Goal: Task Accomplishment & Management: Manage account settings

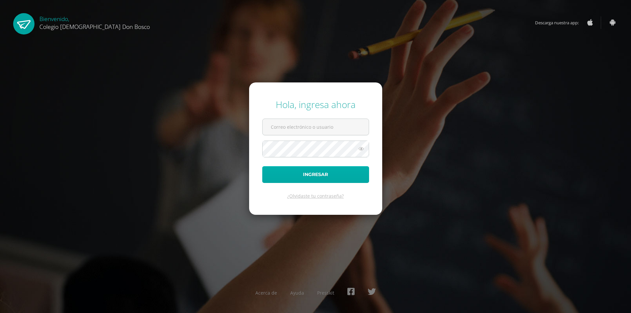
type input "y_mayen@donbosco.edu.gt"
click at [313, 171] on button "Ingresar" at bounding box center [315, 174] width 107 height 17
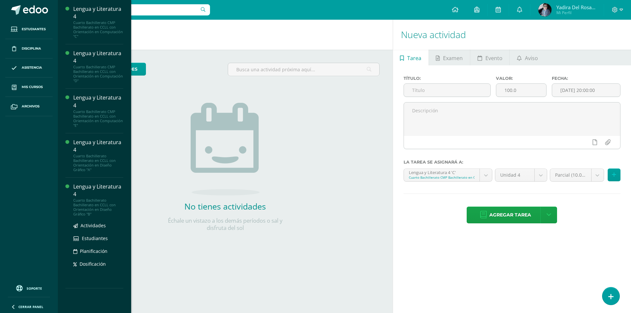
click at [84, 184] on div "Lengua y Literatura 4" at bounding box center [98, 190] width 50 height 15
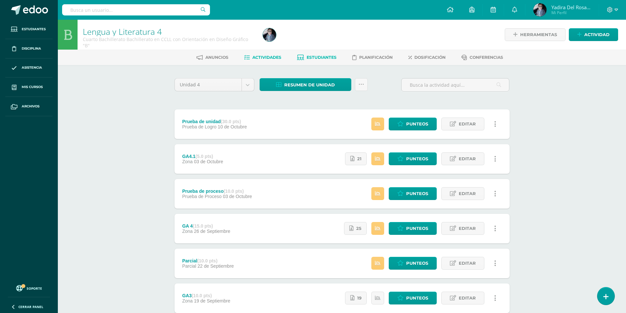
click at [328, 59] on span "Estudiantes" at bounding box center [322, 57] width 30 height 5
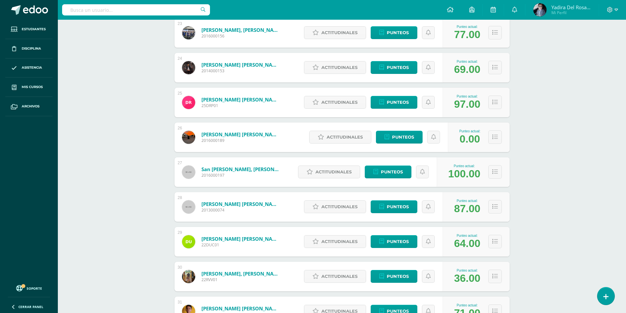
scroll to position [924, 0]
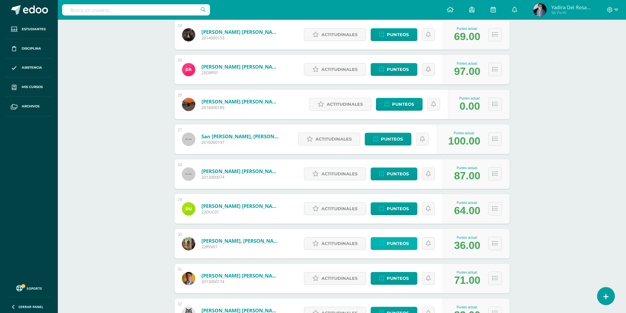
click at [396, 245] on span "Punteos" at bounding box center [398, 244] width 22 height 12
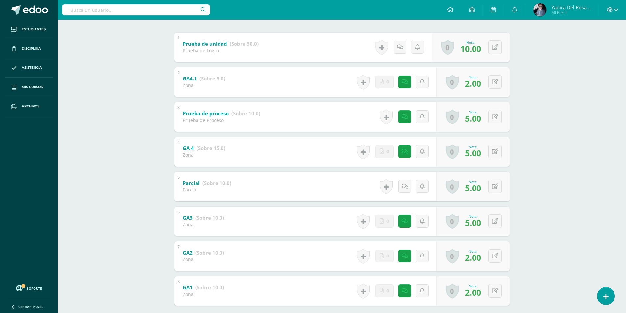
scroll to position [168, 0]
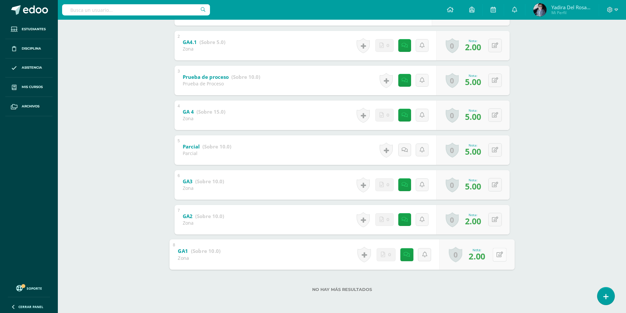
click at [498, 258] on button at bounding box center [500, 255] width 14 height 14
type input "10"
click at [494, 185] on button at bounding box center [495, 184] width 13 height 13
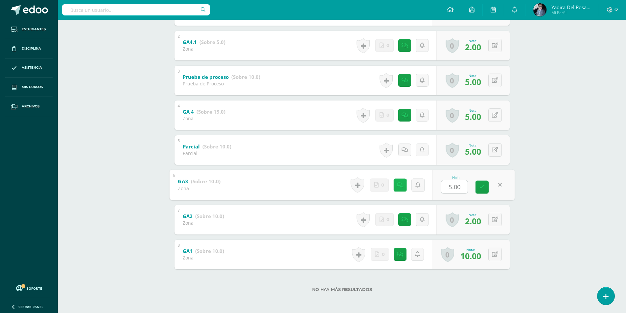
click at [400, 188] on icon at bounding box center [400, 185] width 7 height 6
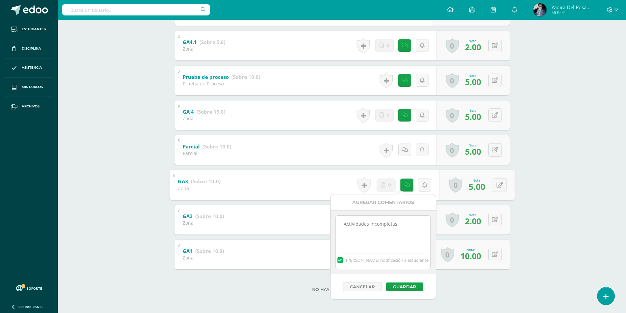
click at [572, 175] on div "Lengua y Literatura 4 Cuarto Bachillerato Bachillerato en CCLL con Orientación …" at bounding box center [342, 83] width 568 height 462
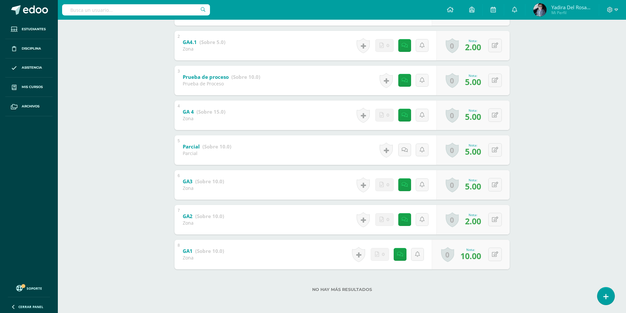
click at [415, 116] on div "Historial de actividad Se ha asignado la nota 5.0 por Yadira Mayen Oct. 1, 2025…" at bounding box center [395, 116] width 82 height 30
click at [407, 115] on icon at bounding box center [406, 115] width 7 height 6
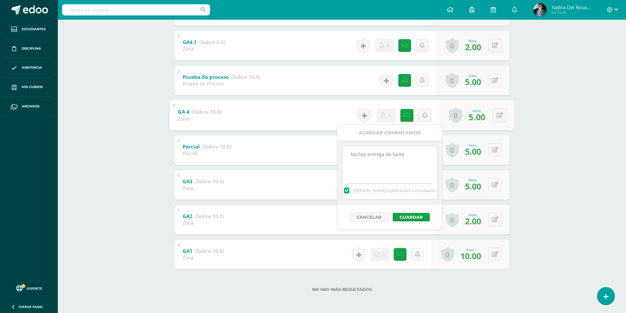
click at [555, 115] on div "Lengua y Literatura 4 Cuarto Bachillerato Bachillerato en CCLL con Orientación …" at bounding box center [342, 83] width 568 height 462
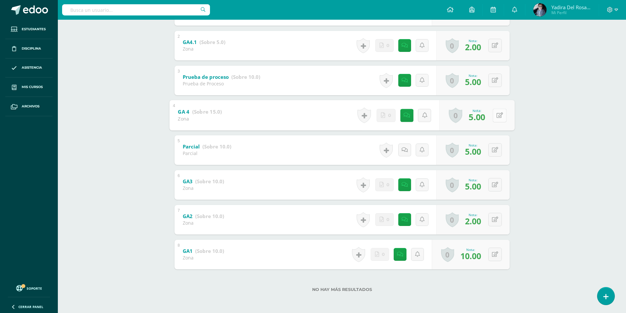
click at [495, 116] on button at bounding box center [500, 115] width 14 height 14
type input "9"
click at [478, 118] on link at bounding box center [482, 117] width 13 height 13
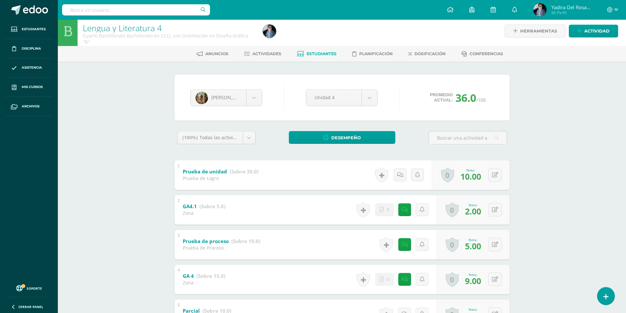
scroll to position [0, 0]
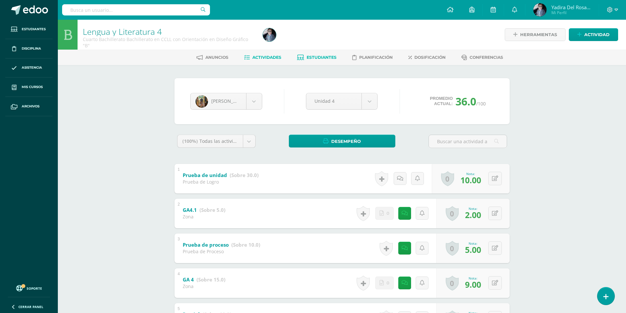
click at [271, 60] on span "Actividades" at bounding box center [266, 57] width 29 height 5
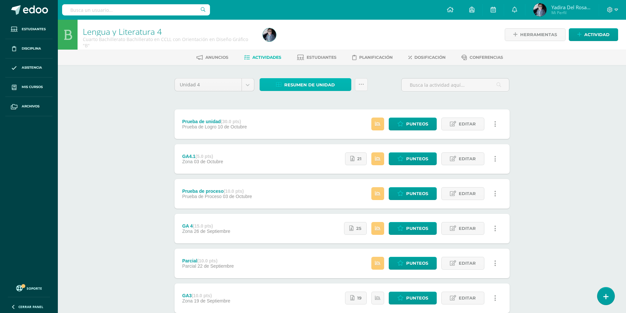
click at [330, 85] on span "Resumen de unidad" at bounding box center [309, 85] width 51 height 12
click at [324, 42] on link "Descargar como HTML" at bounding box center [306, 42] width 70 height 10
click at [616, 10] on icon at bounding box center [617, 10] width 4 height 6
click at [589, 45] on span "Cerrar sesión" at bounding box center [596, 45] width 30 height 6
